Goal: Check status

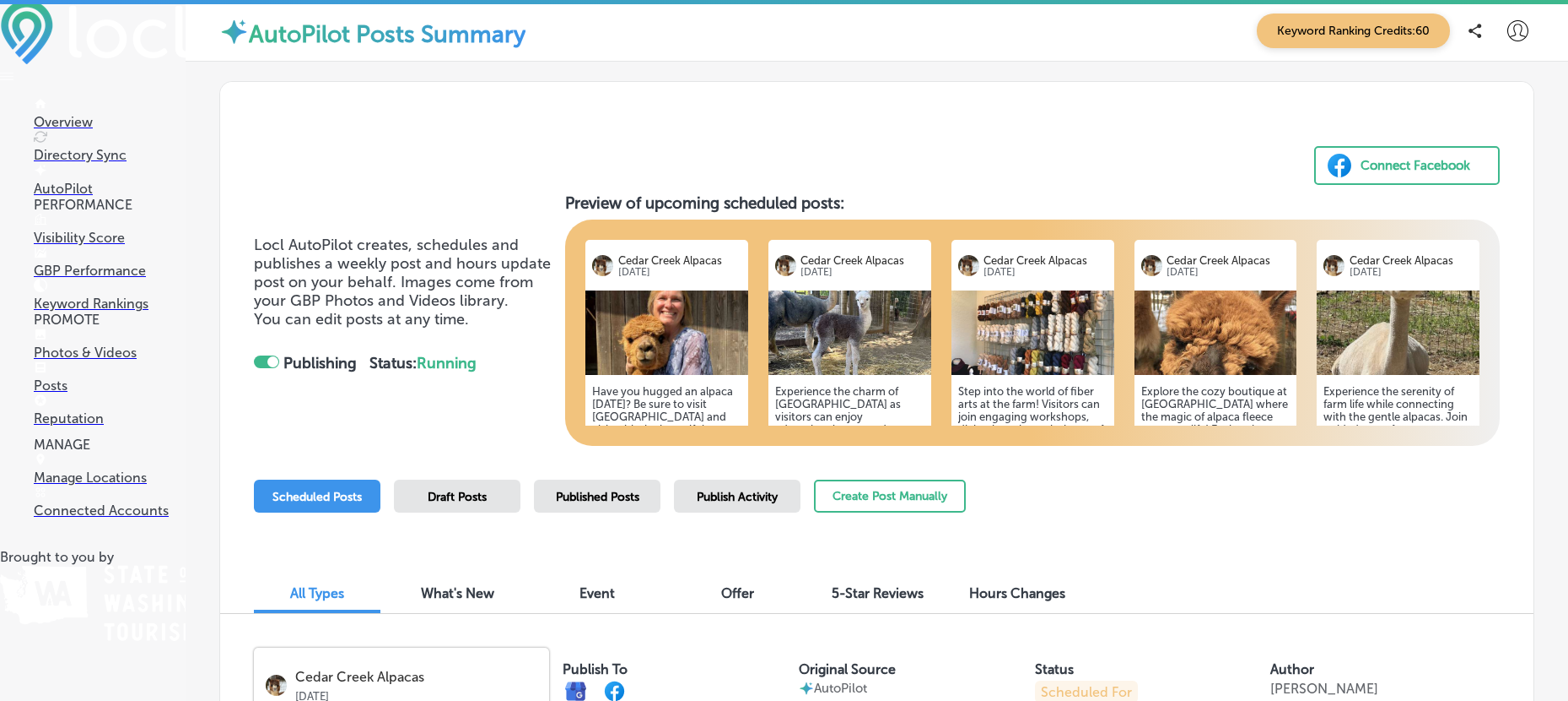
click at [71, 120] on p "Overview" at bounding box center [109, 122] width 152 height 16
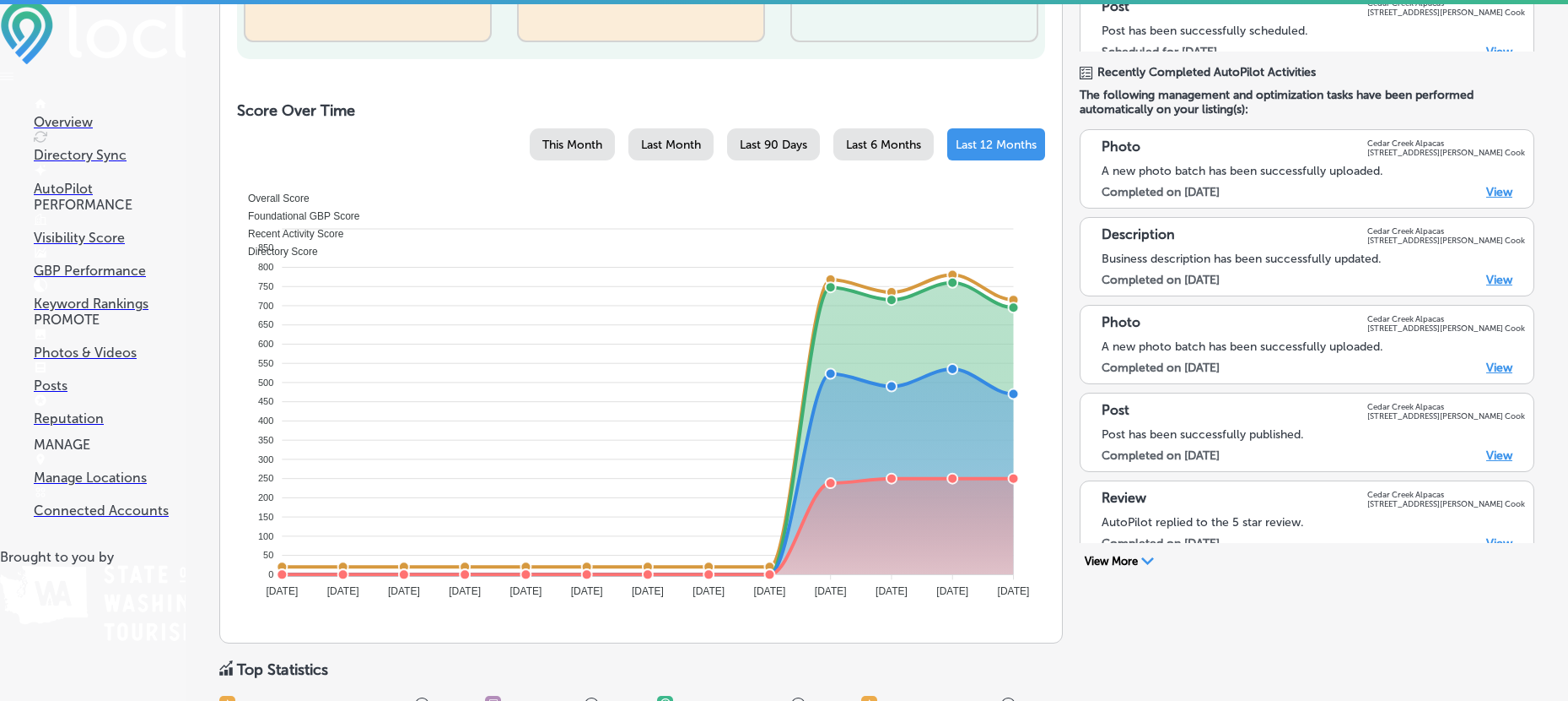
scroll to position [566, 0]
click at [567, 139] on span "This Month" at bounding box center [573, 142] width 60 height 14
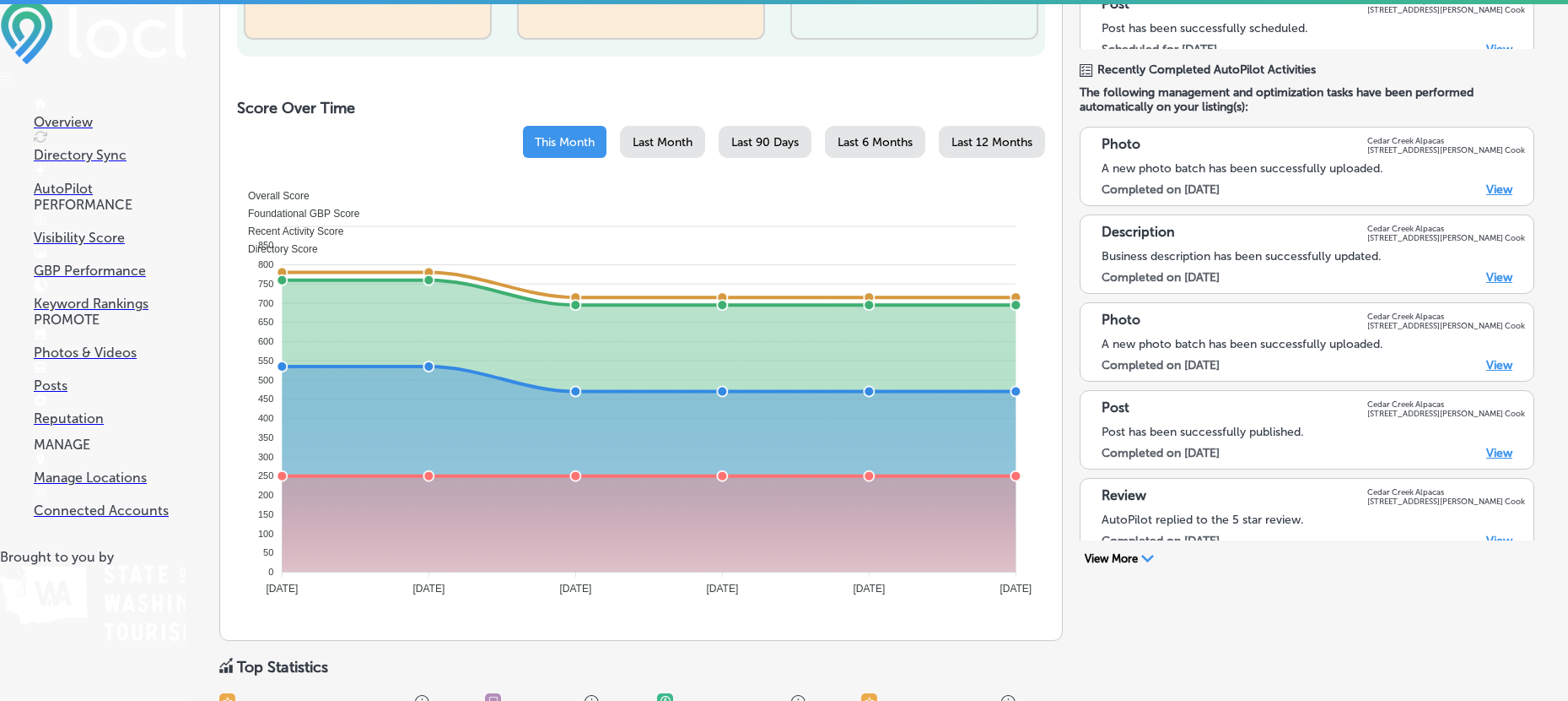
click at [643, 131] on div "Last Month" at bounding box center [663, 141] width 86 height 32
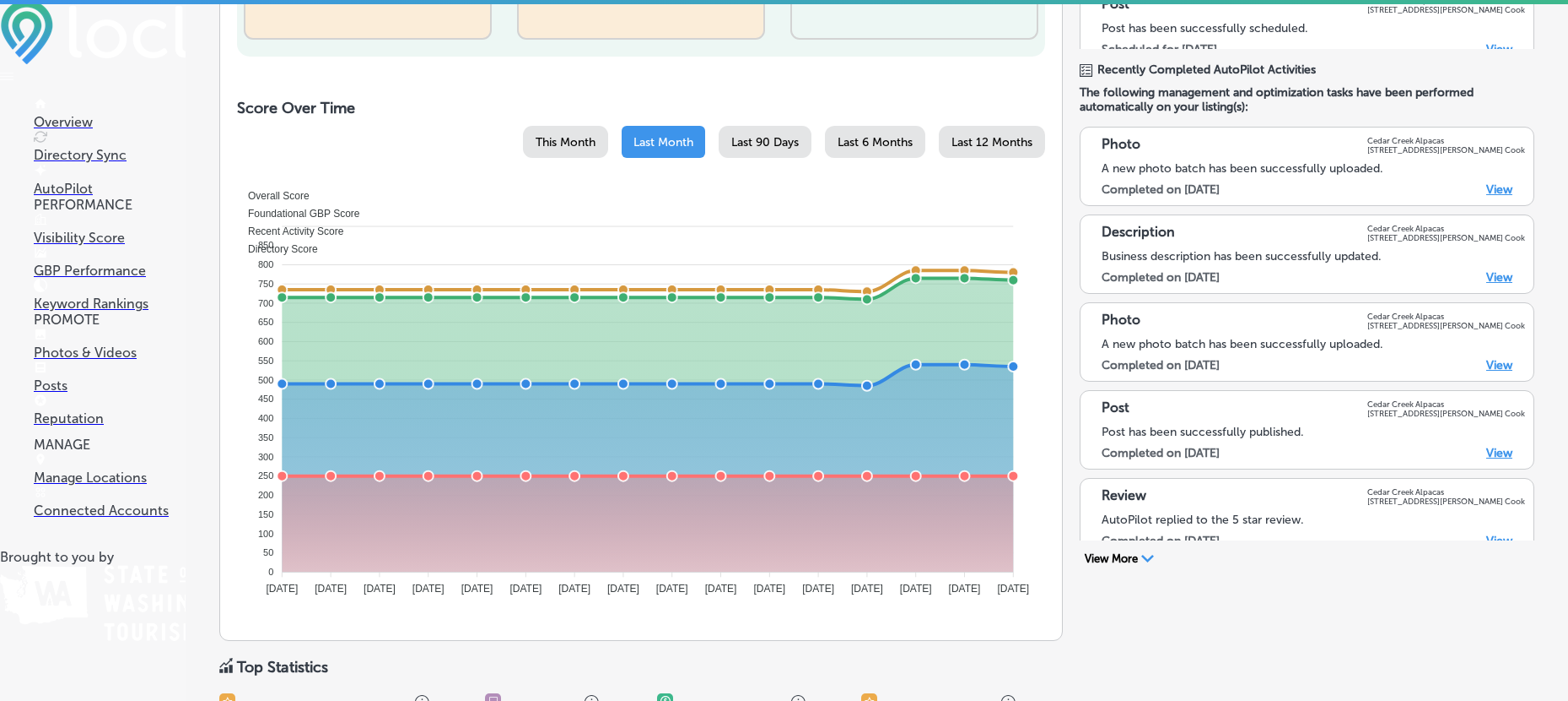
click at [74, 124] on p "Overview" at bounding box center [109, 122] width 152 height 16
click at [1017, 139] on span "Last 12 Months" at bounding box center [993, 142] width 81 height 14
